Goal: Navigation & Orientation: Find specific page/section

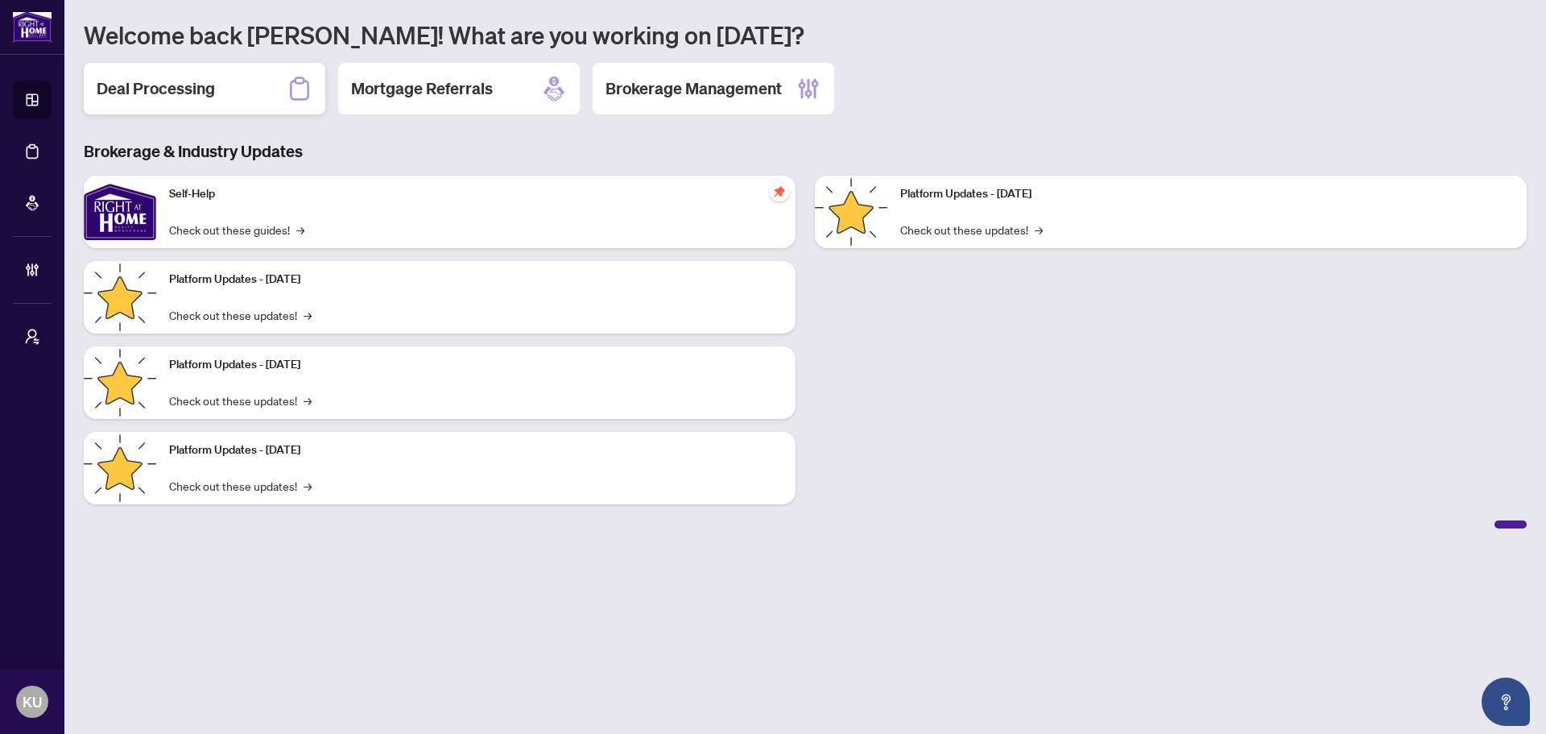
click at [171, 78] on h2 "Deal Processing" at bounding box center [156, 88] width 118 height 23
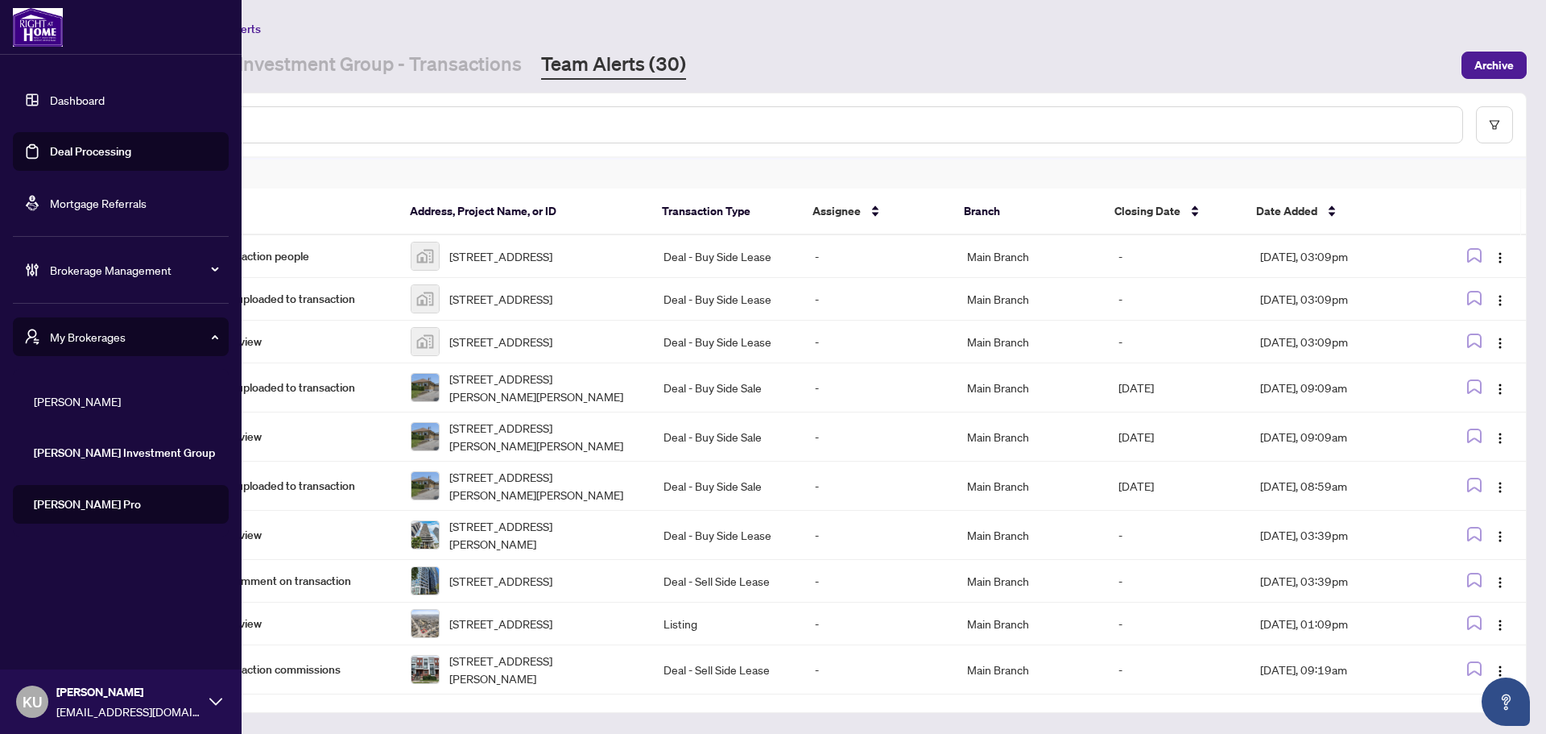
click at [52, 26] on img at bounding box center [38, 27] width 50 height 39
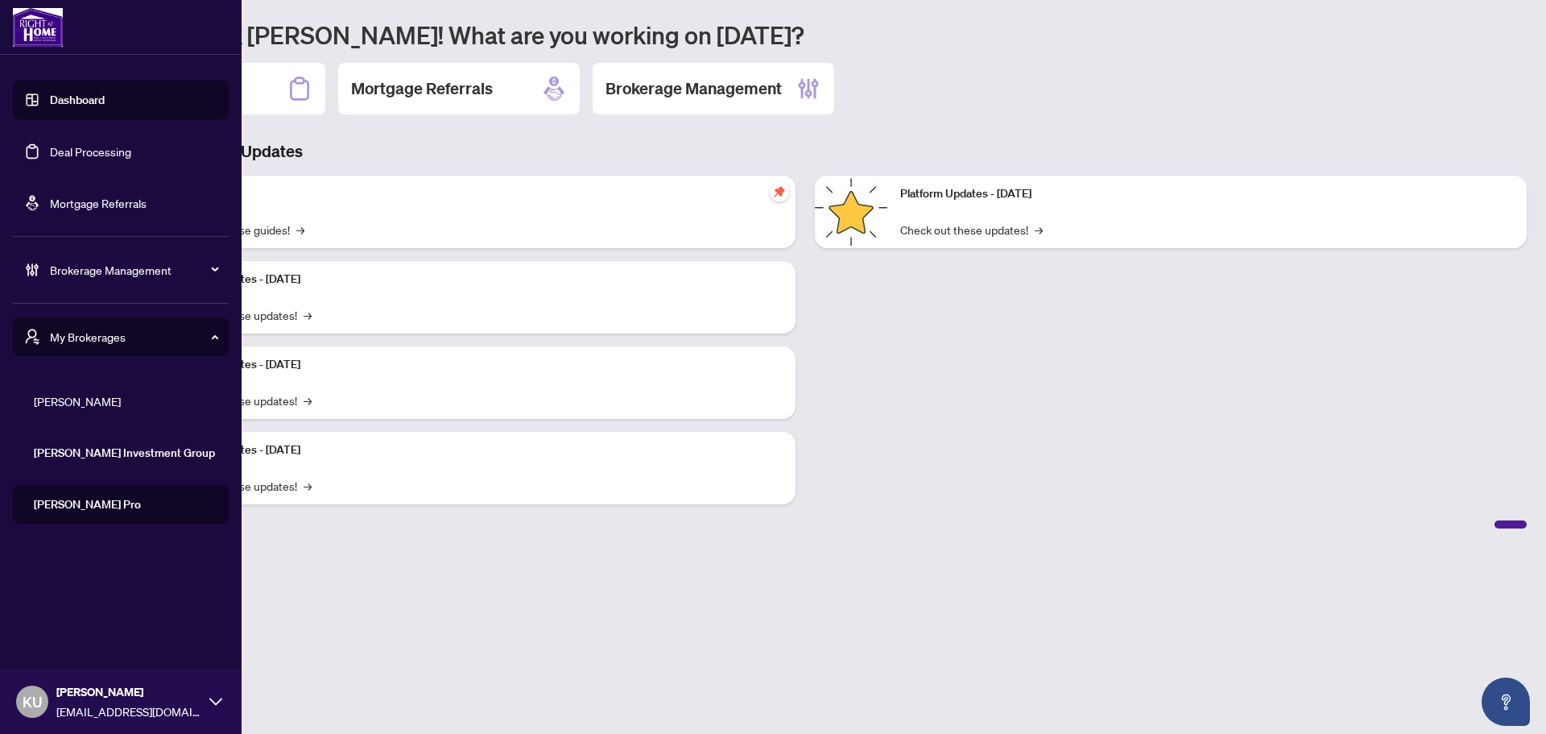
click at [118, 335] on span "My Brokerages" at bounding box center [133, 337] width 167 height 18
click at [115, 345] on span "My Brokerages" at bounding box center [133, 337] width 167 height 18
click at [81, 448] on span "[PERSON_NAME] Investment Group" at bounding box center [126, 453] width 184 height 18
